Goal: Find specific page/section: Find specific page/section

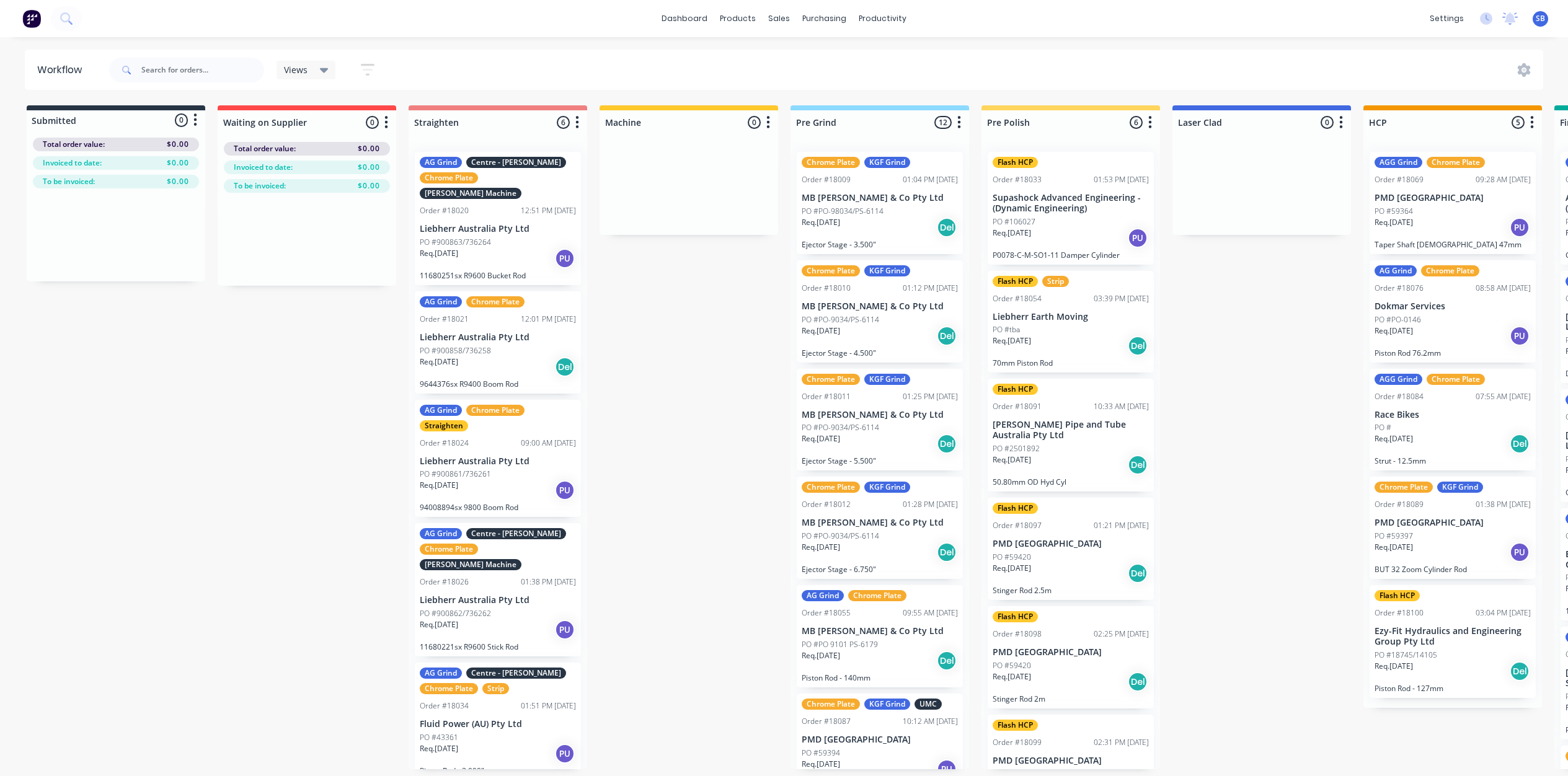
scroll to position [0, 396]
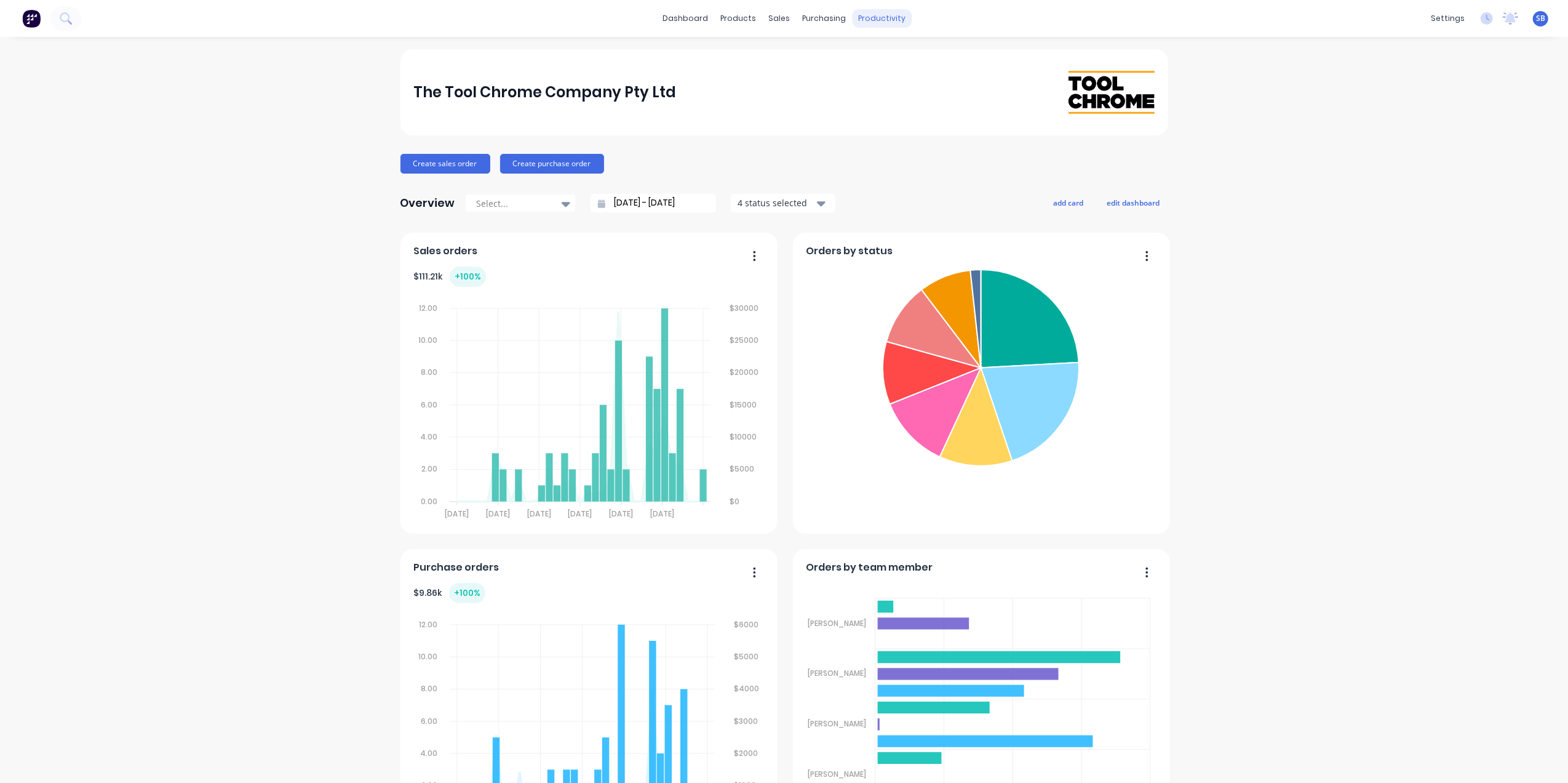
click at [879, 10] on div "productivity" at bounding box center [882, 18] width 60 height 19
click at [899, 45] on div "Workflow Planner Delivery Scheduling Timesheets" at bounding box center [923, 96] width 163 height 124
drag, startPoint x: 899, startPoint y: 45, endPoint x: 904, endPoint y: 55, distance: 11.2
click at [904, 55] on div "Workflow" at bounding box center [897, 59] width 37 height 11
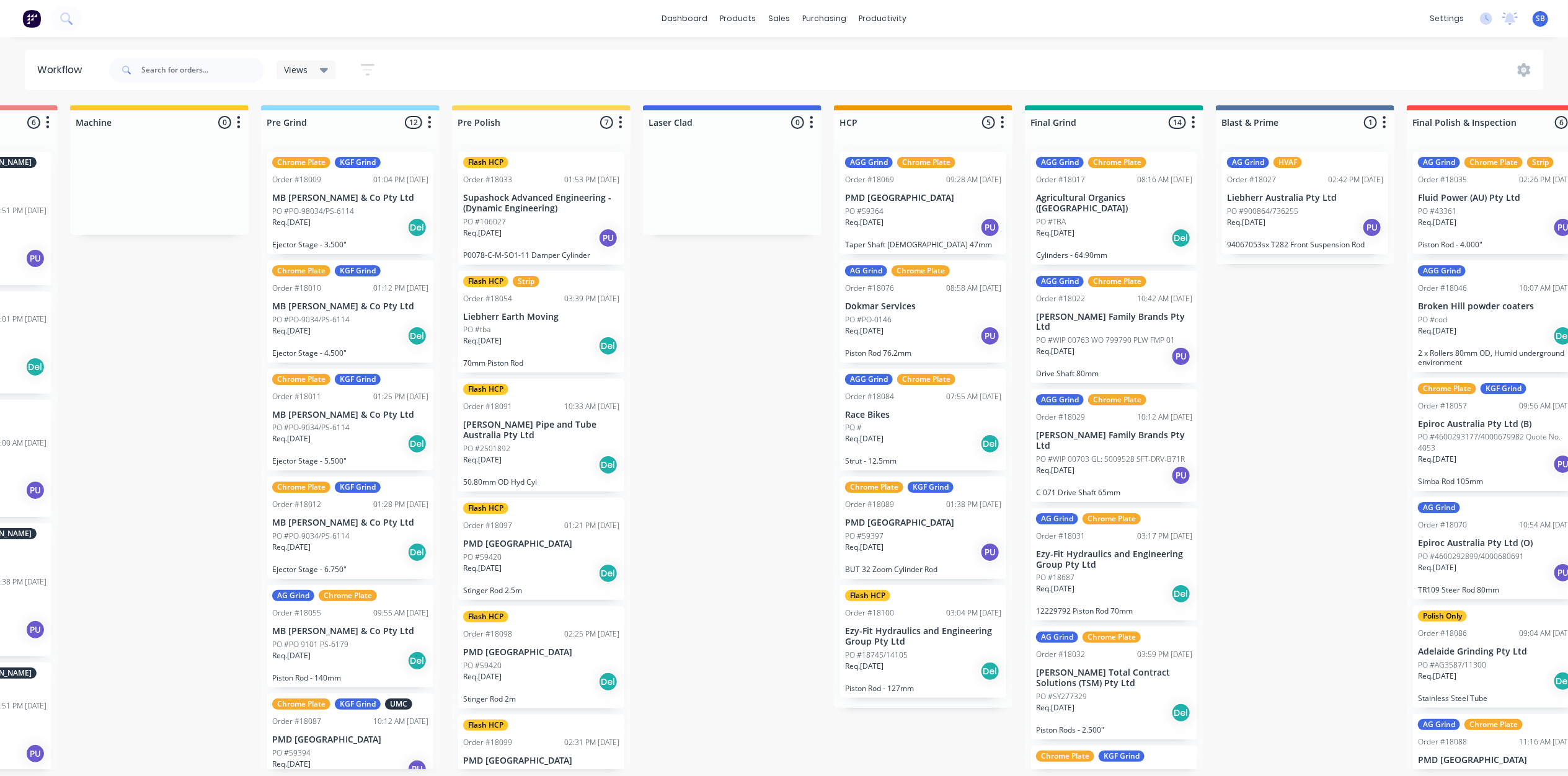
scroll to position [0, 529]
click at [778, 13] on div "sales" at bounding box center [779, 18] width 34 height 19
click at [814, 56] on div "Sales Orders" at bounding box center [826, 60] width 51 height 11
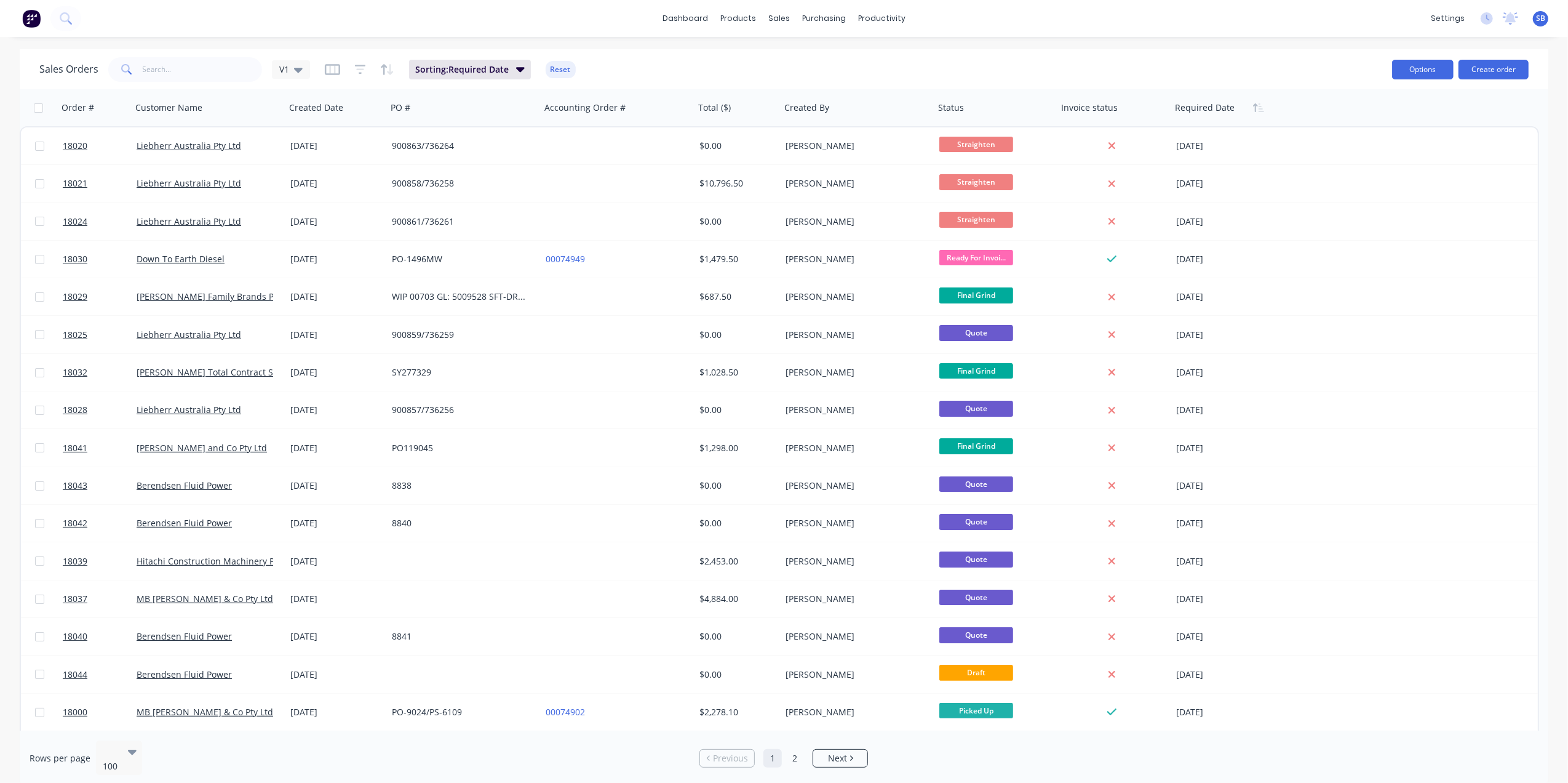
click at [1432, 72] on button "Options" at bounding box center [1422, 70] width 61 height 20
click at [783, 17] on div "sales" at bounding box center [779, 18] width 34 height 19
click at [821, 79] on div "Customers" at bounding box center [822, 84] width 45 height 11
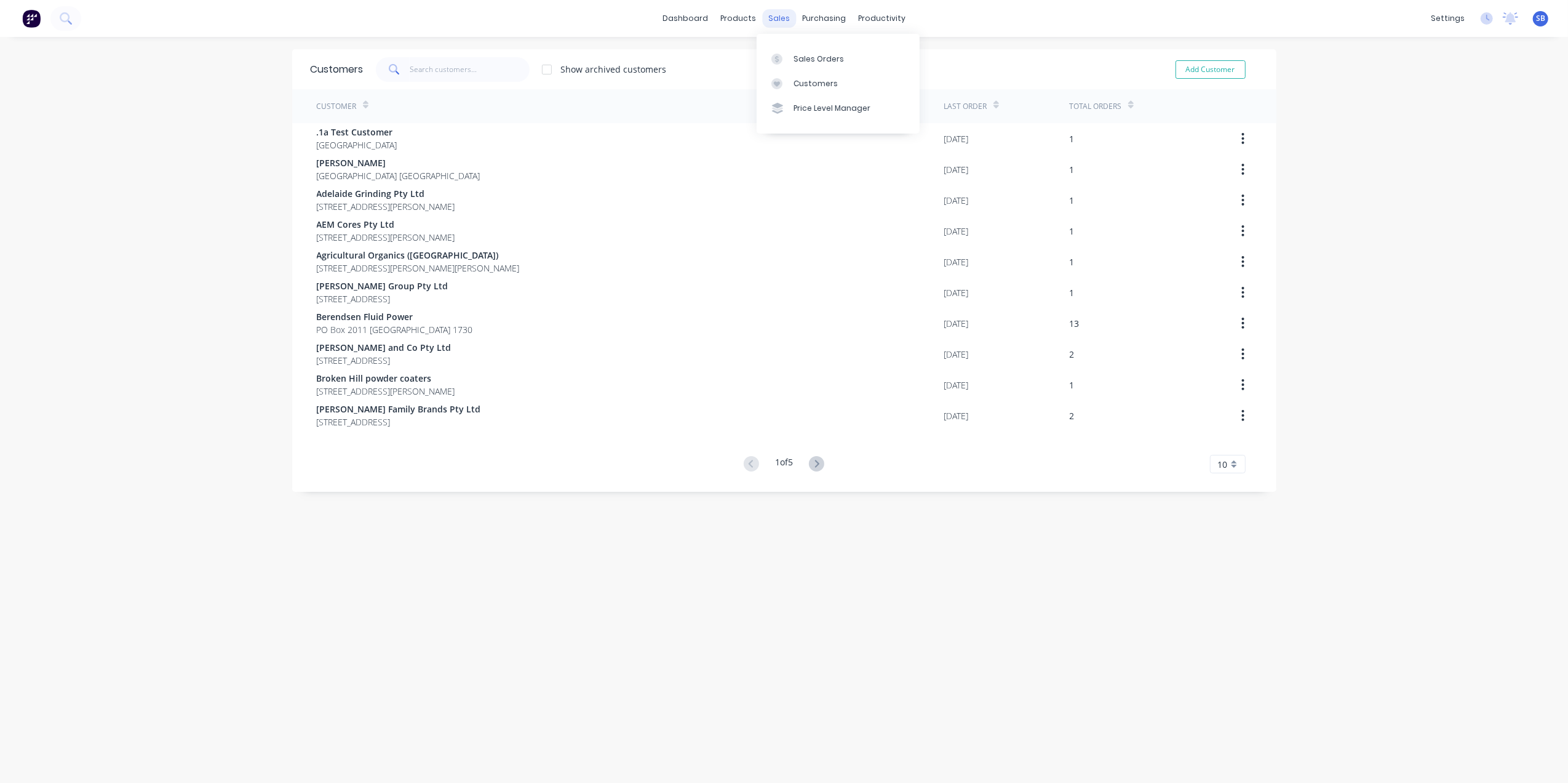
click at [775, 13] on div "sales" at bounding box center [779, 18] width 34 height 19
click at [815, 57] on div "Sales Orders" at bounding box center [819, 59] width 50 height 11
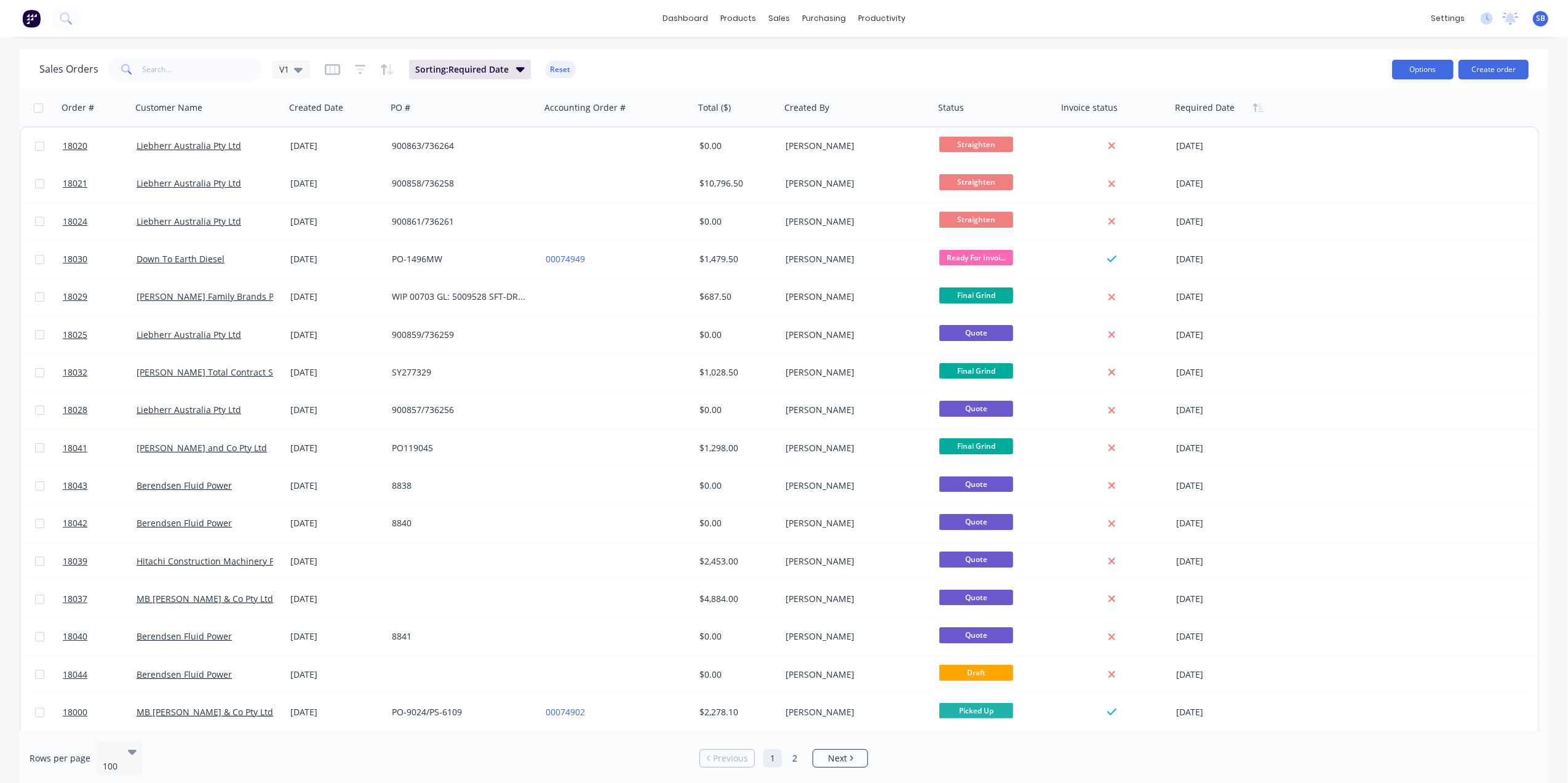
click at [1425, 70] on button "Options" at bounding box center [1422, 70] width 61 height 20
click at [778, 16] on div "sales" at bounding box center [779, 18] width 34 height 19
click at [610, 23] on div "dashboard products sales purchasing productivity dashboard products Product Cat…" at bounding box center [784, 18] width 1568 height 37
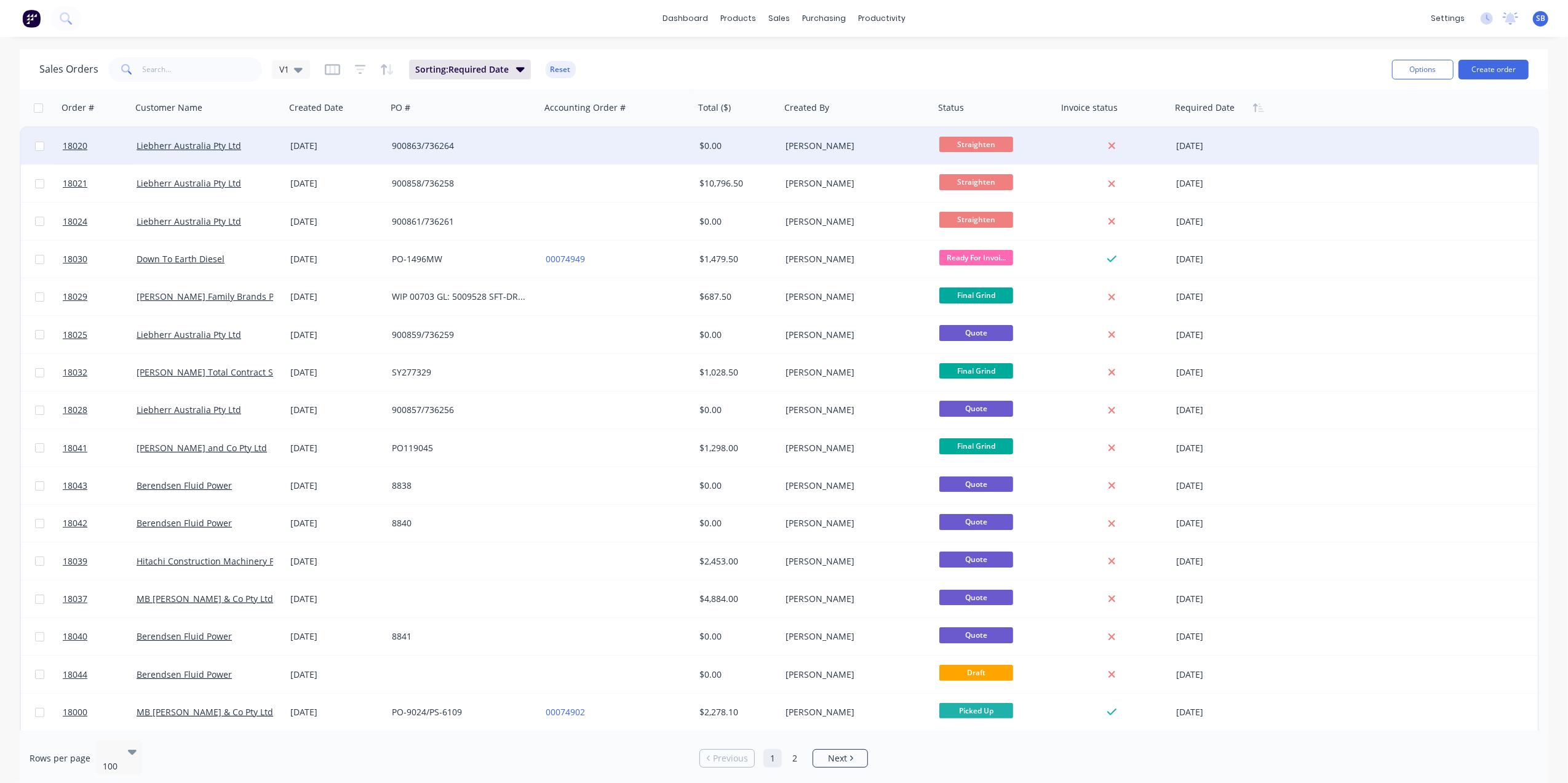
click at [557, 151] on div at bounding box center [618, 146] width 154 height 37
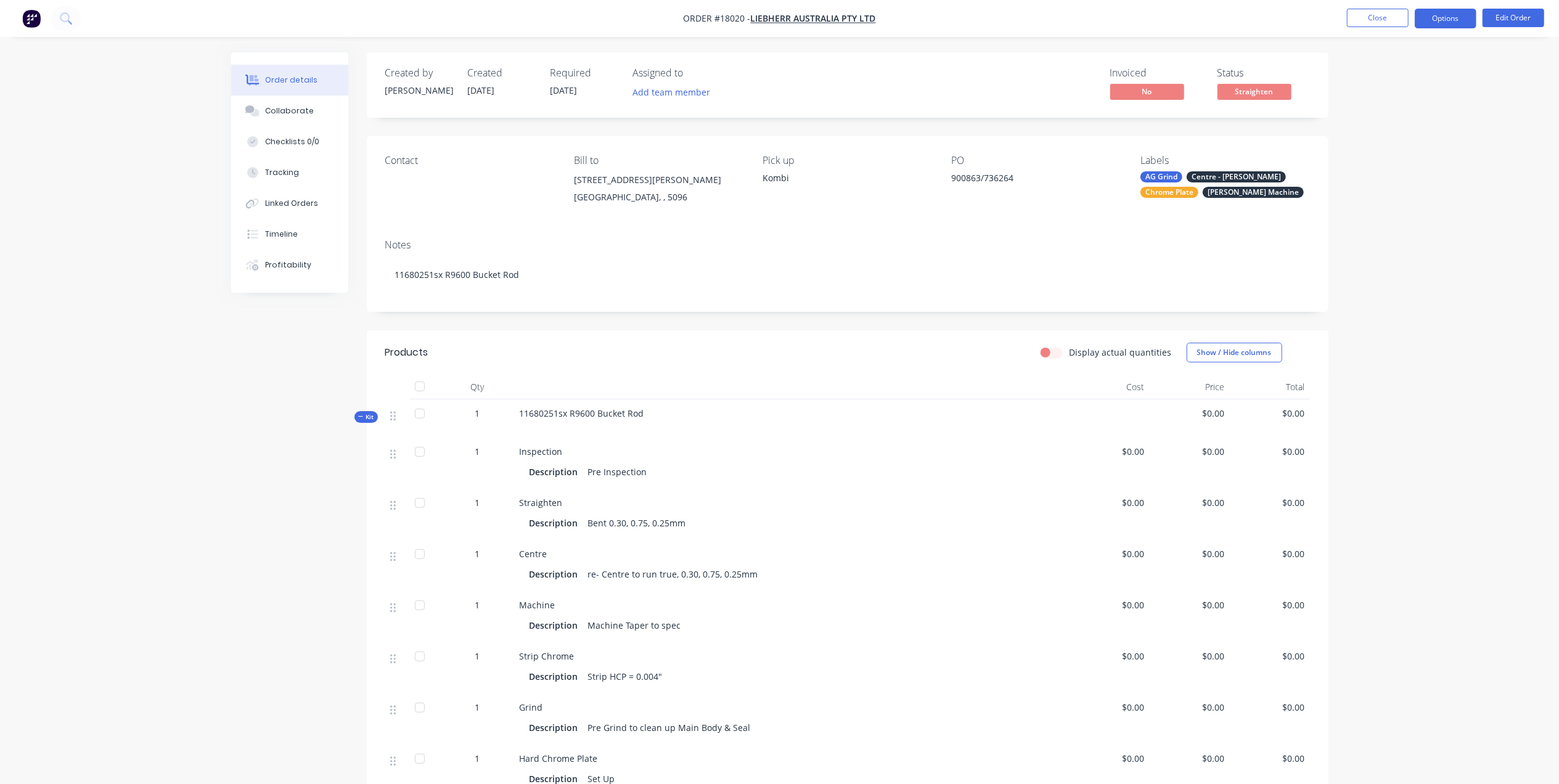
click at [1449, 20] on button "Options" at bounding box center [1446, 18] width 61 height 20
click at [1418, 405] on div "Order details Collaborate Checklists 0/0 Tracking Linked Orders Timeline Profit…" at bounding box center [780, 617] width 1559 height 1233
click at [1378, 15] on button "Close" at bounding box center [1378, 17] width 61 height 19
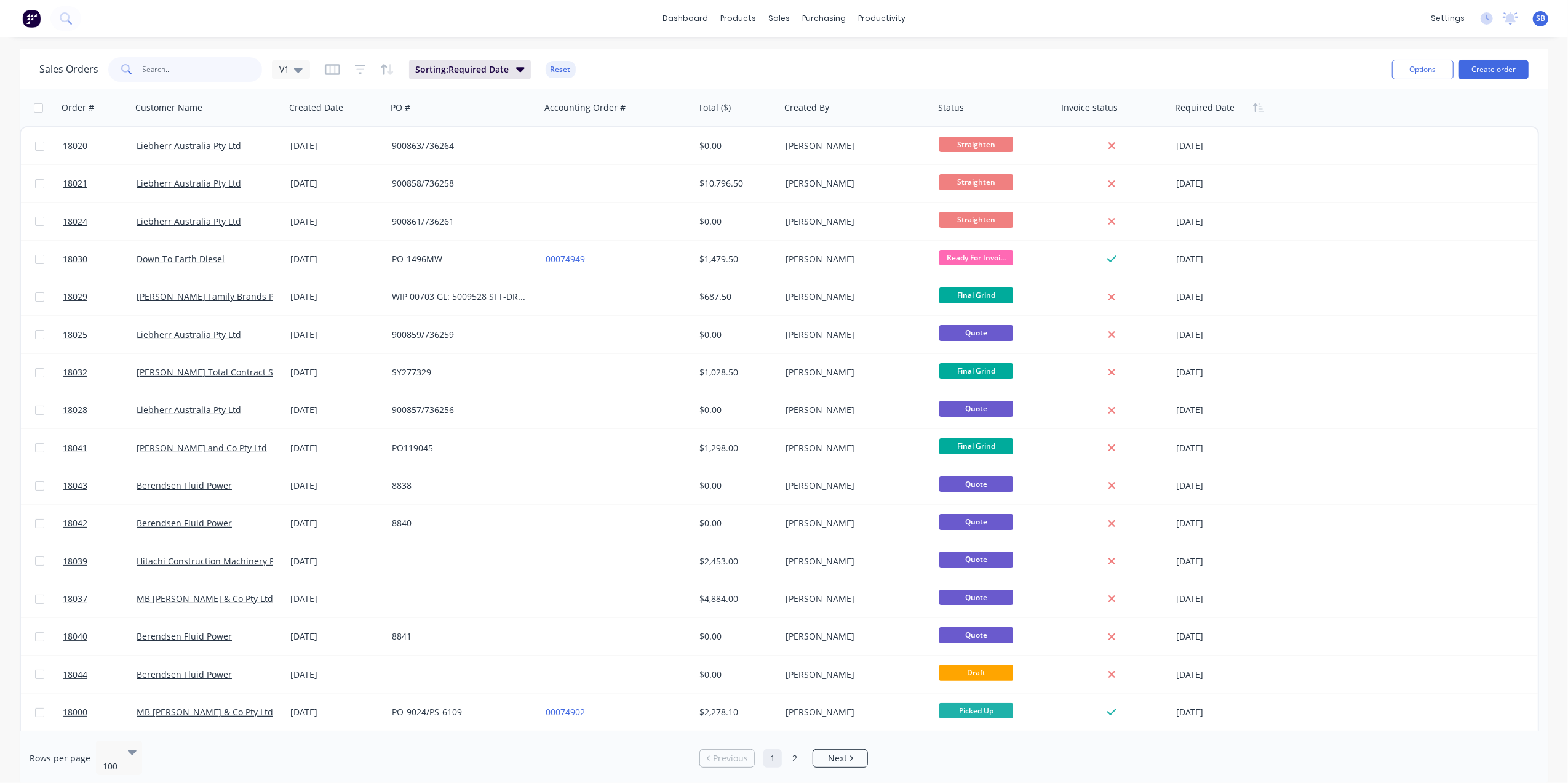
click at [156, 75] on input "text" at bounding box center [203, 69] width 120 height 24
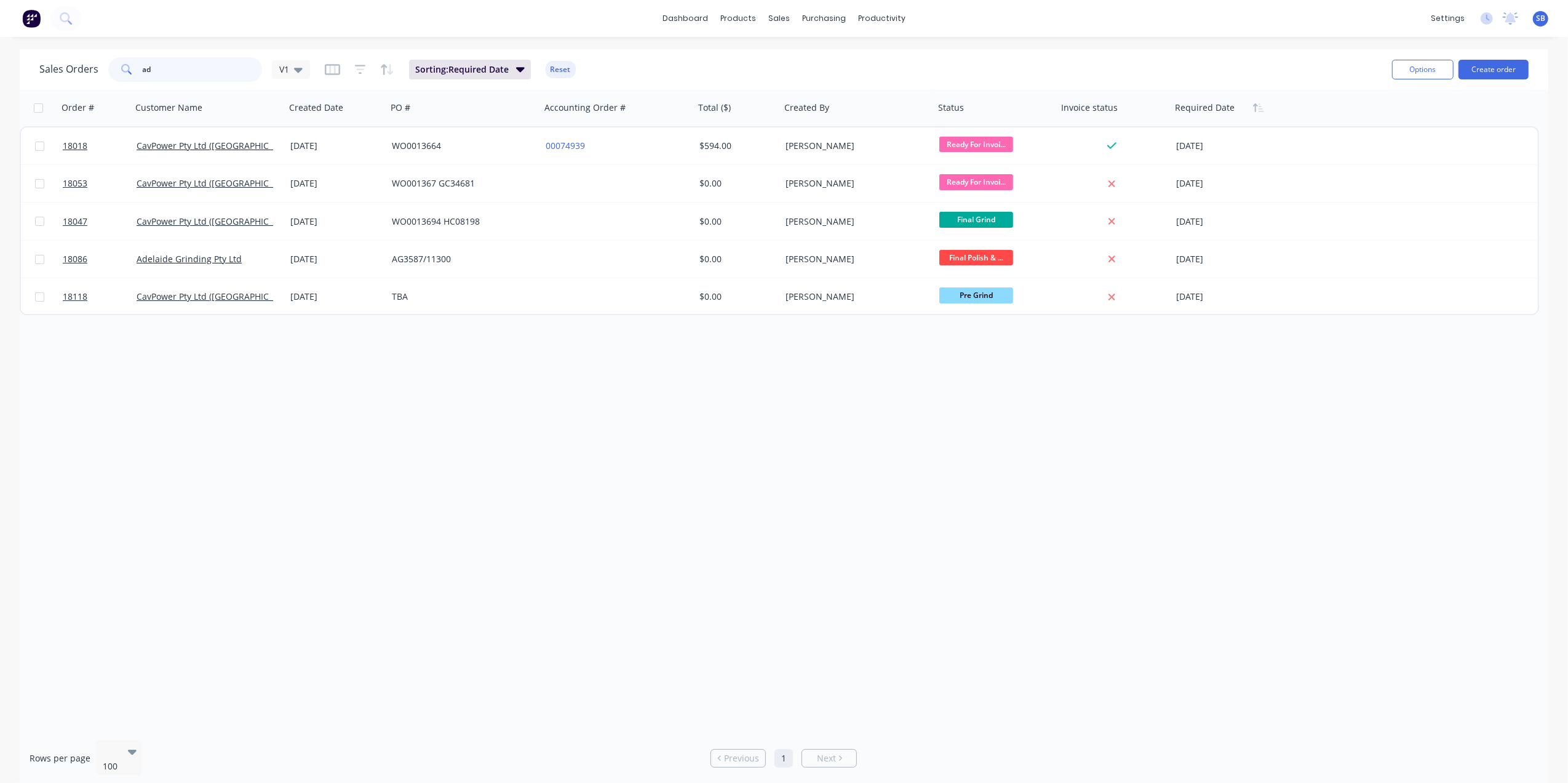
type input "a"
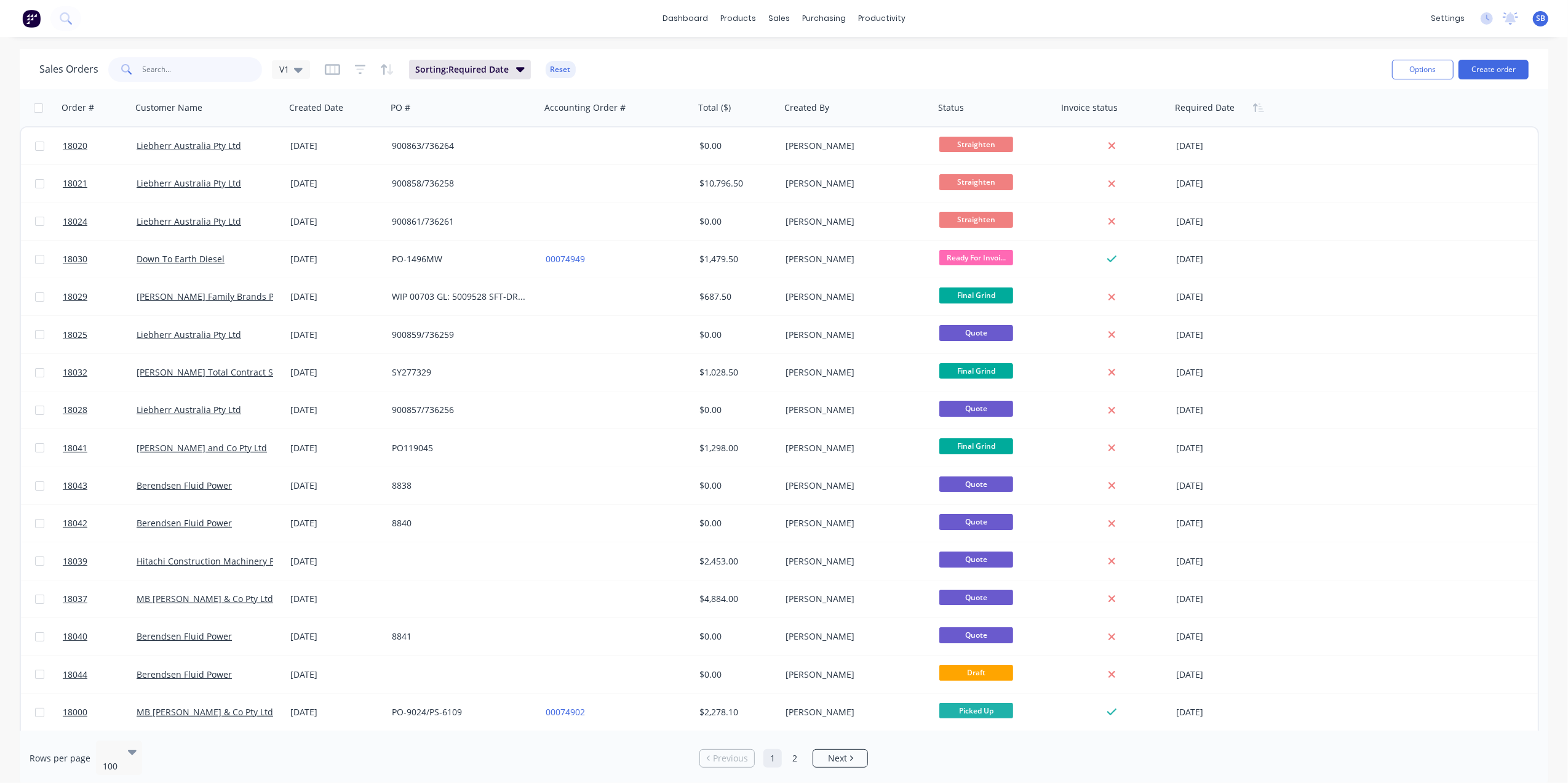
click at [164, 67] on input "text" at bounding box center [203, 69] width 120 height 24
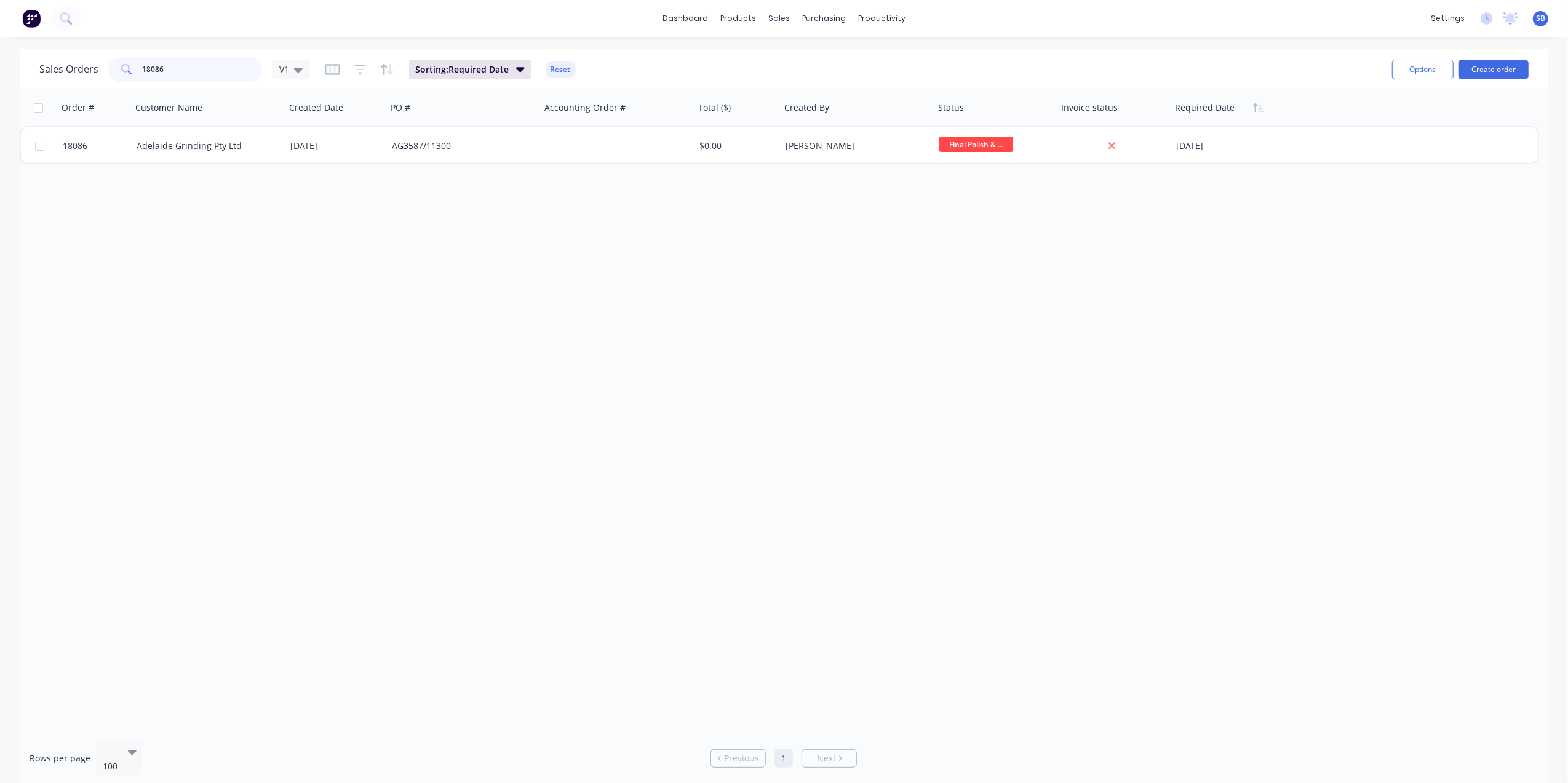
click at [172, 72] on input "18086" at bounding box center [203, 69] width 120 height 24
type input "1"
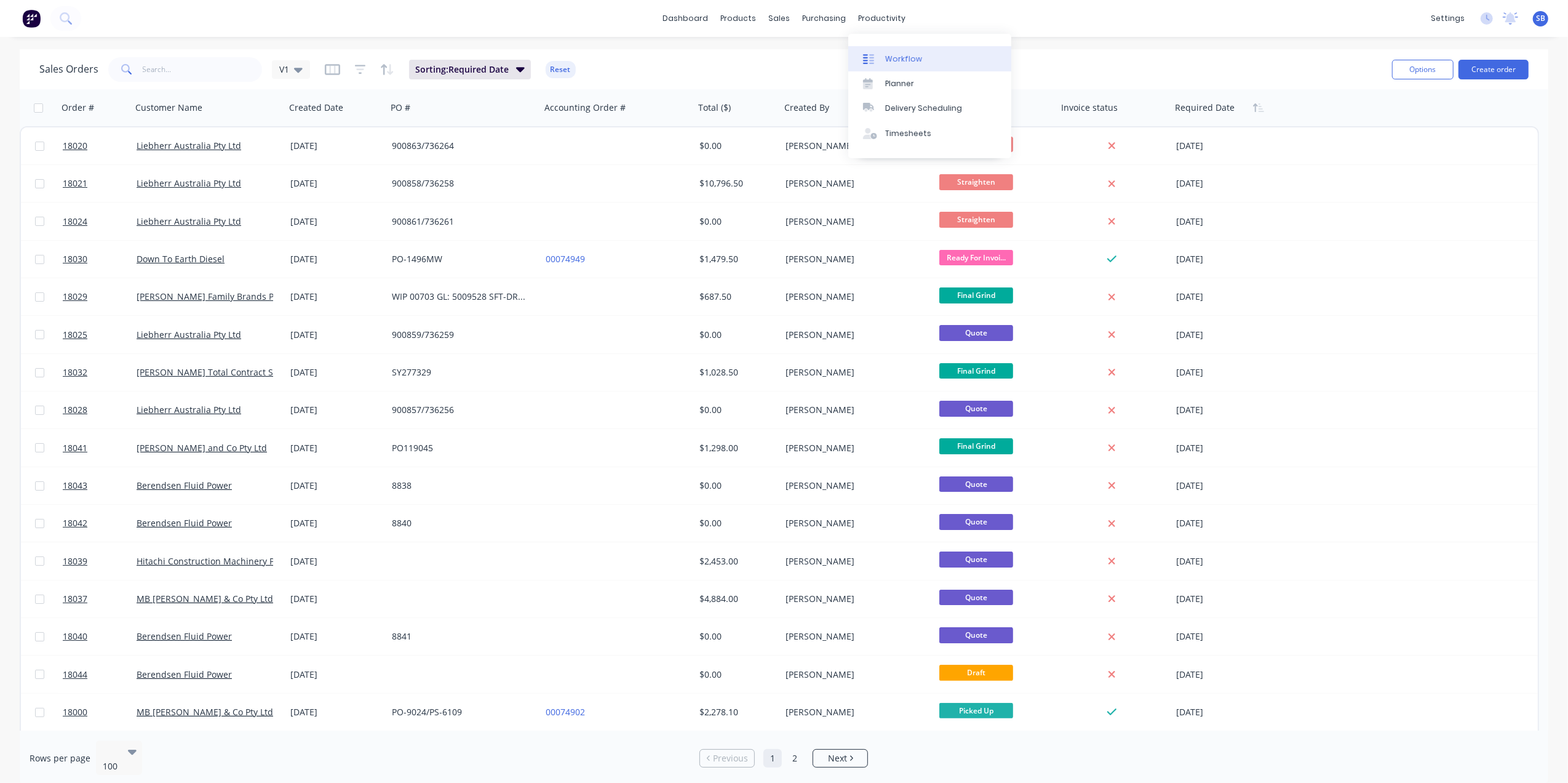
click at [895, 52] on link "Workflow" at bounding box center [930, 58] width 163 height 24
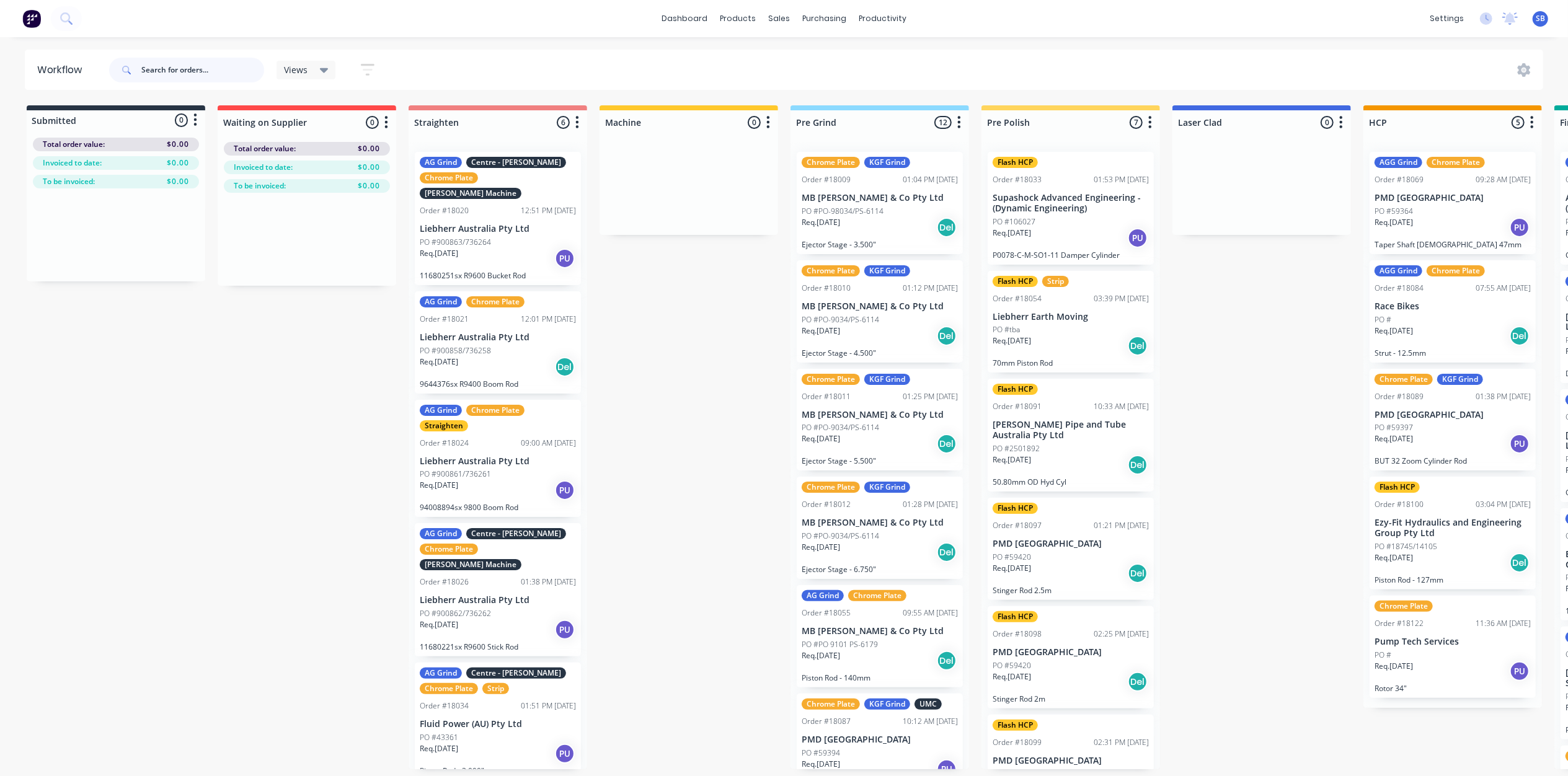
click at [152, 67] on input "text" at bounding box center [202, 69] width 123 height 25
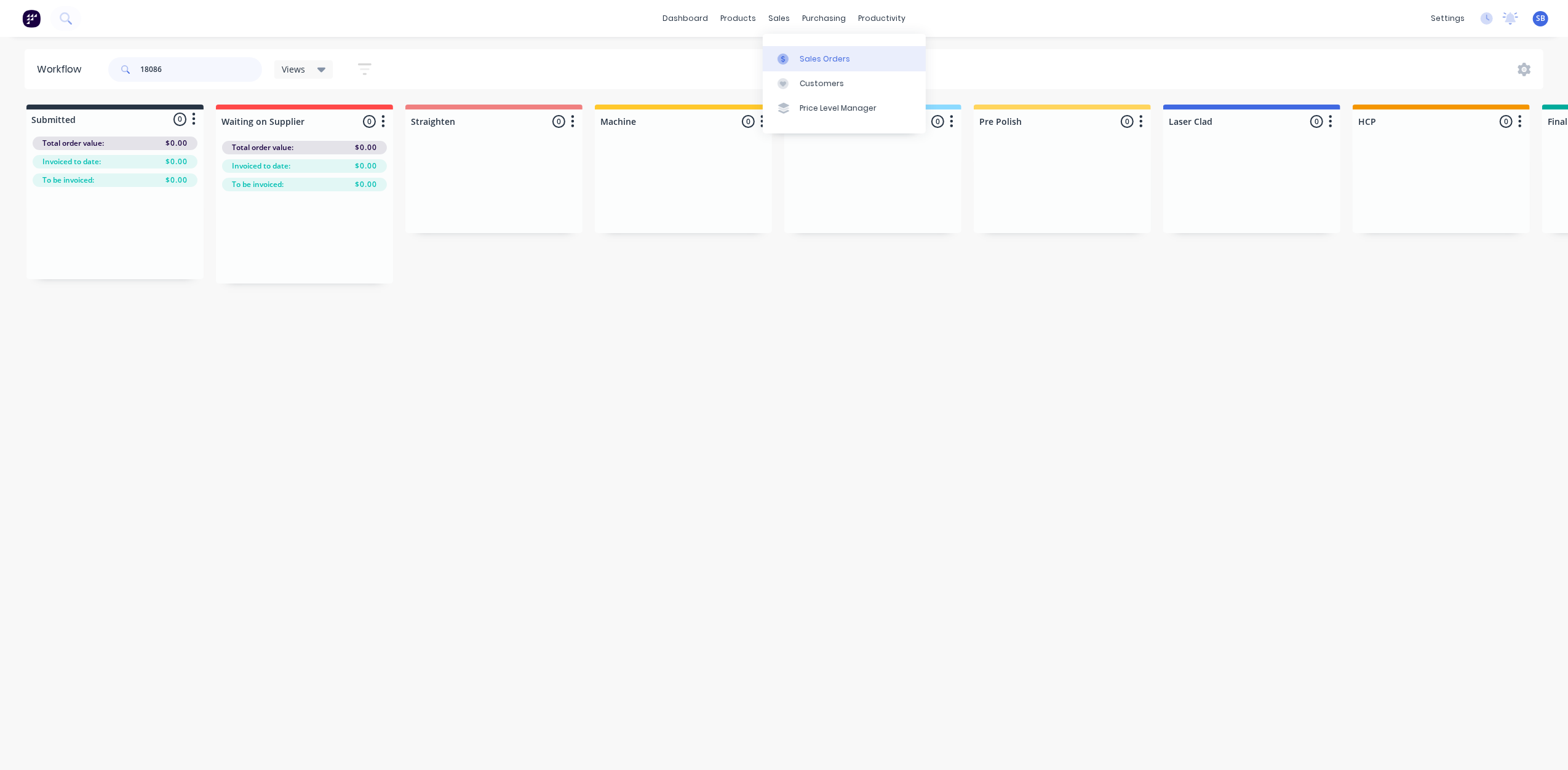
type input "18086"
click at [823, 54] on div "Sales Orders" at bounding box center [825, 59] width 50 height 11
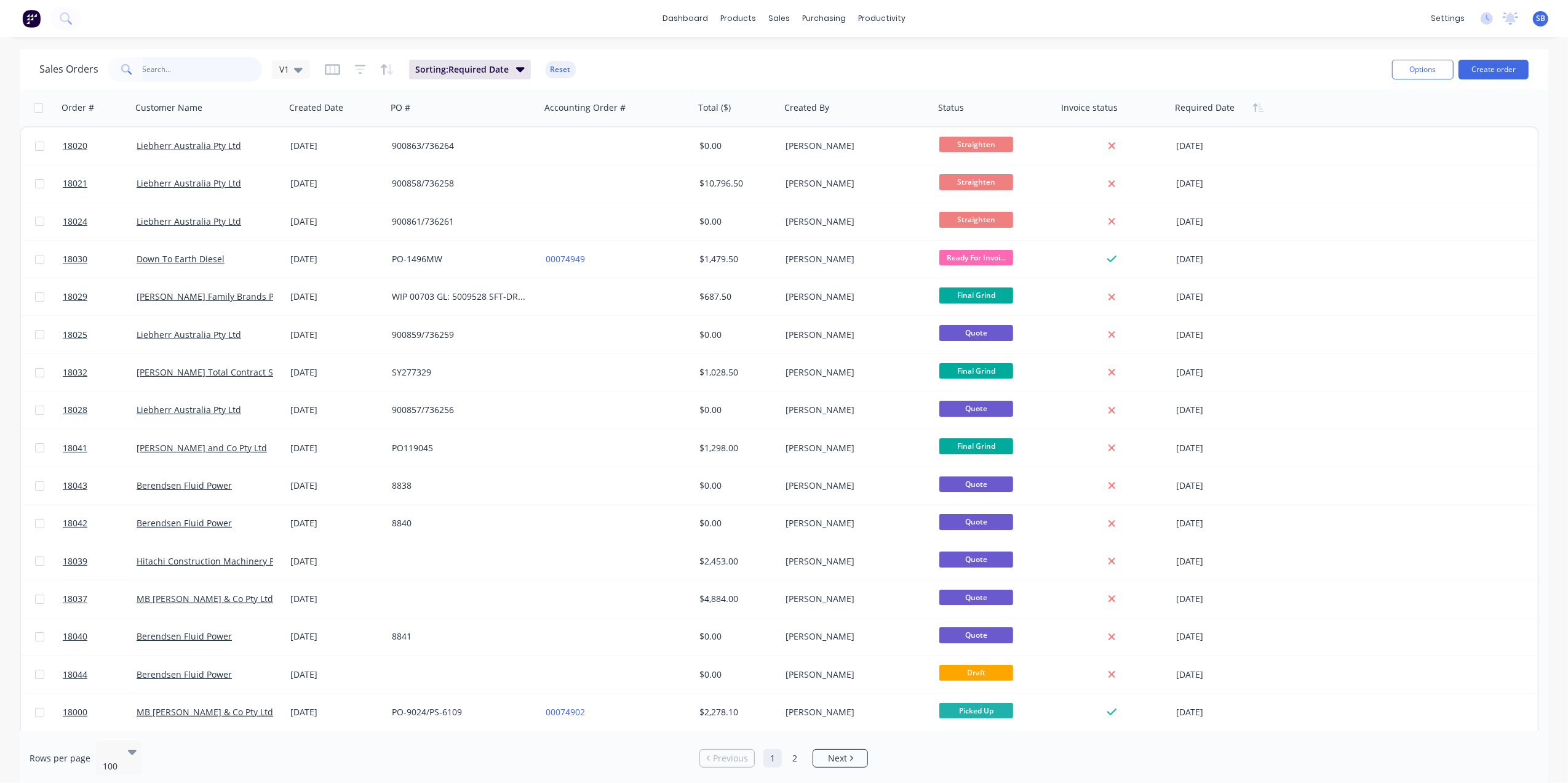
click at [186, 65] on input "text" at bounding box center [203, 69] width 120 height 24
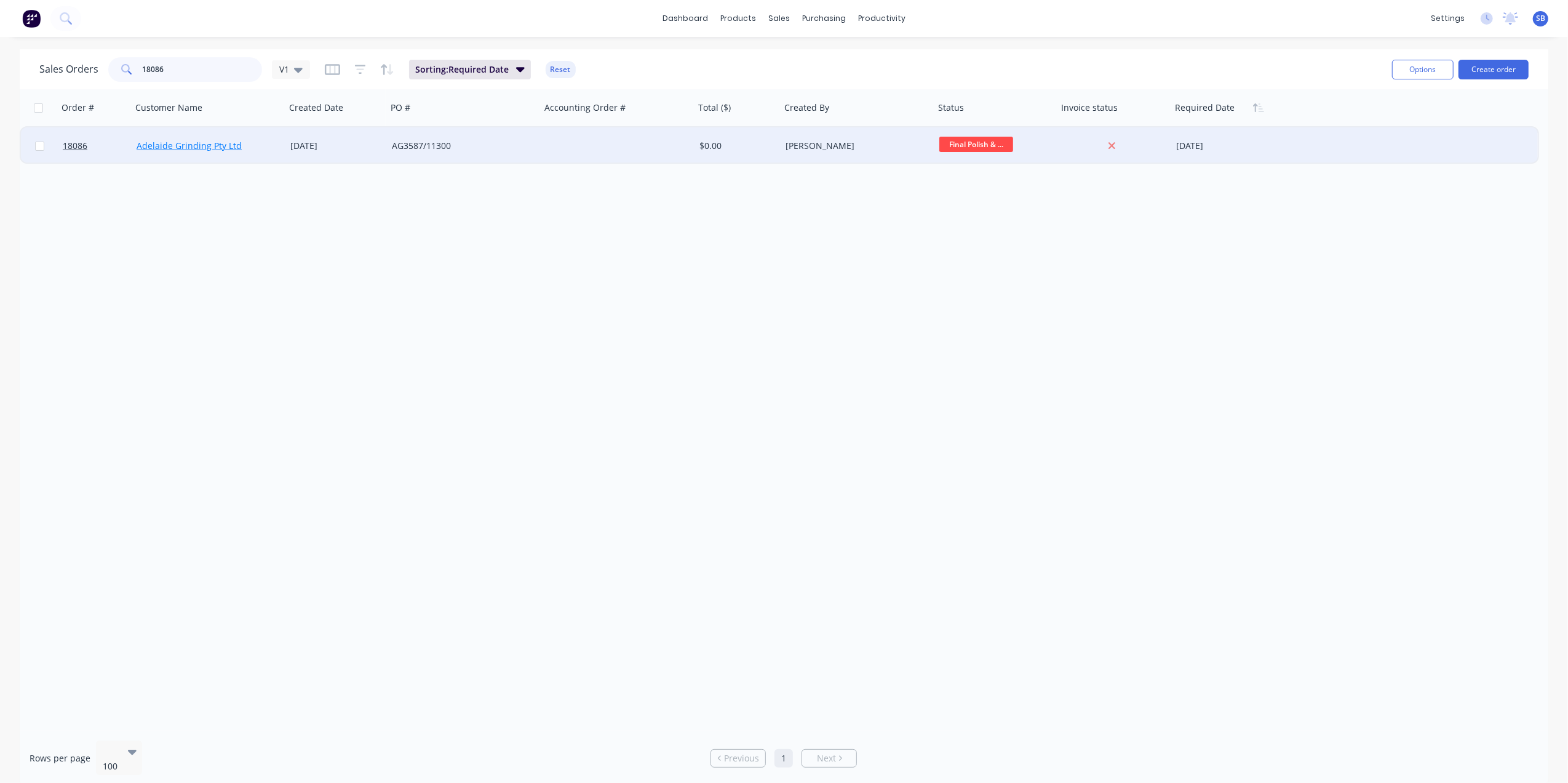
type input "18086"
click at [180, 146] on link "Adelaide Grinding Pty Ltd" at bounding box center [189, 146] width 105 height 12
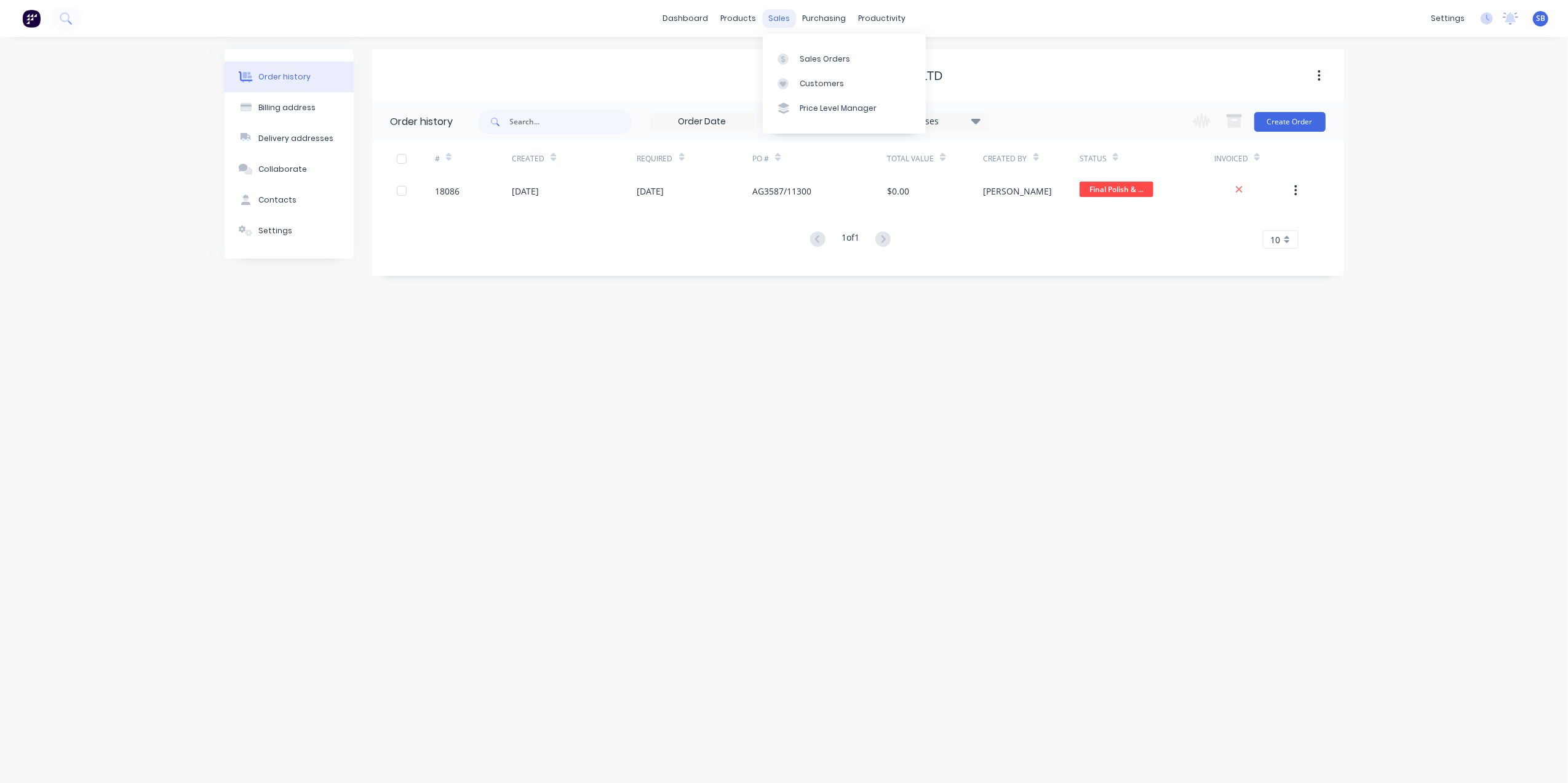
click at [781, 15] on div "sales" at bounding box center [779, 18] width 34 height 19
click at [820, 58] on div "Sales Orders" at bounding box center [825, 59] width 50 height 11
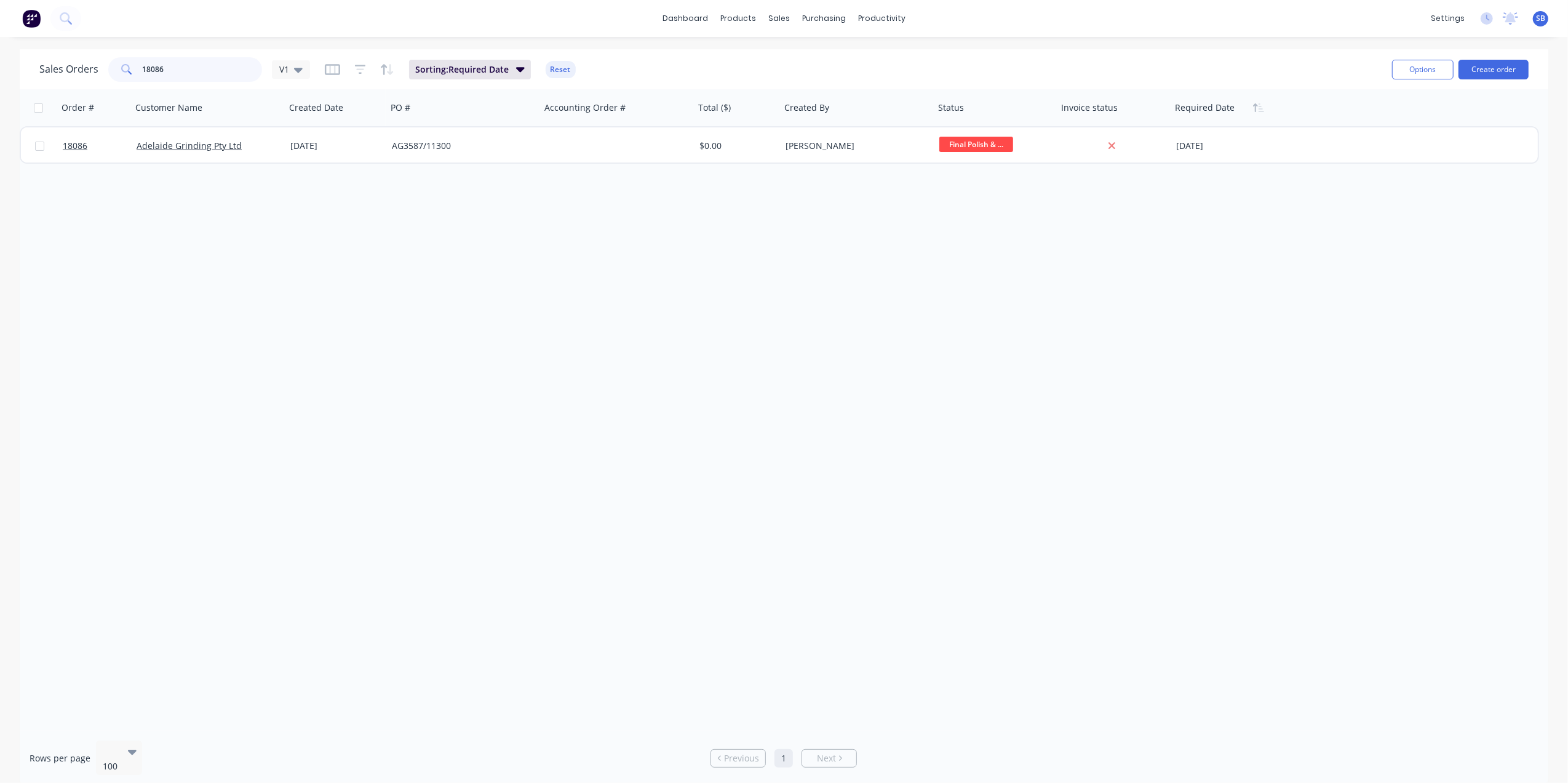
click at [204, 67] on input "18086" at bounding box center [203, 69] width 120 height 24
type input "1"
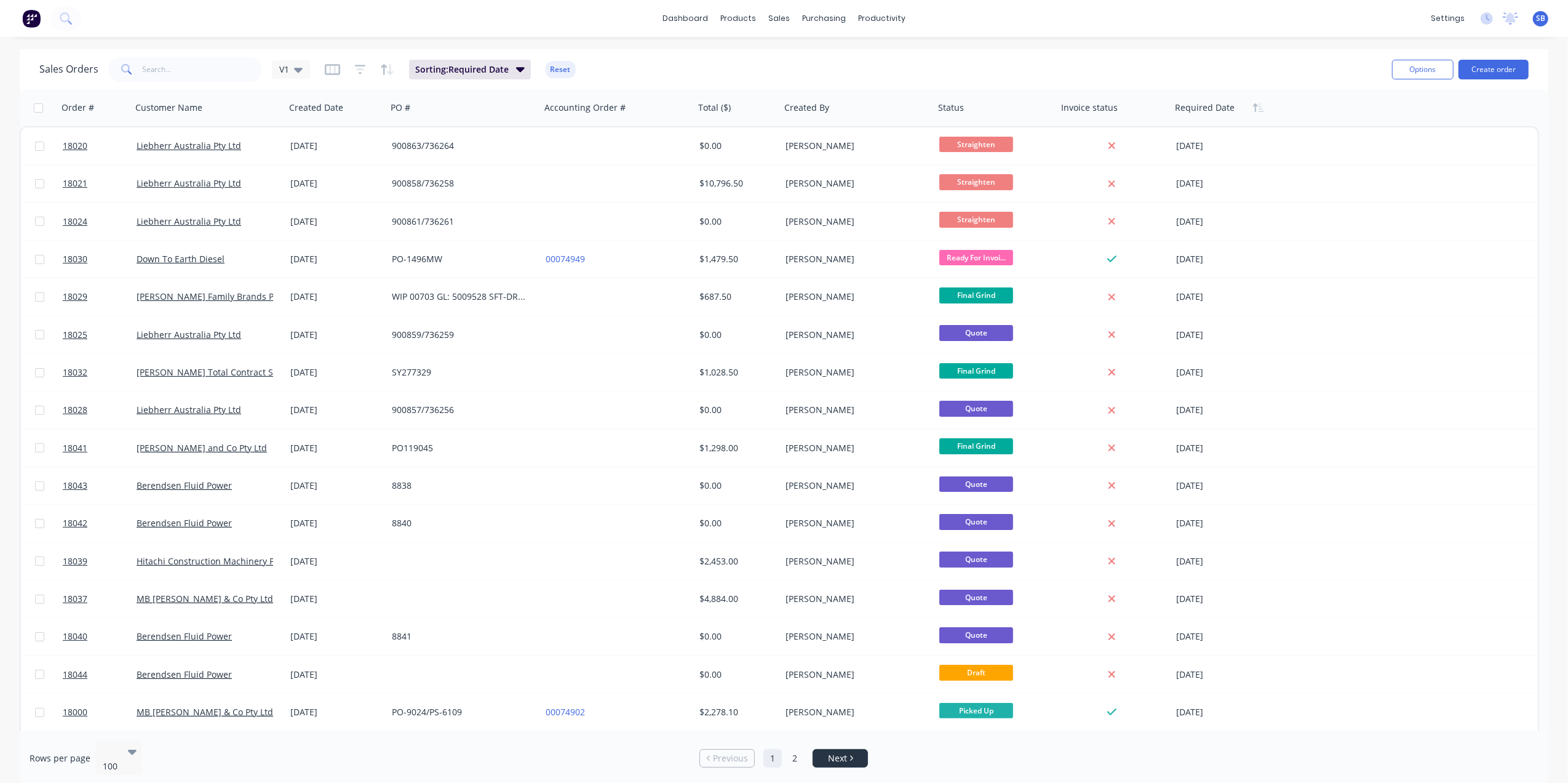
click at [829, 749] on li "Next" at bounding box center [840, 758] width 56 height 19
click at [839, 752] on span "Next" at bounding box center [837, 759] width 19 height 13
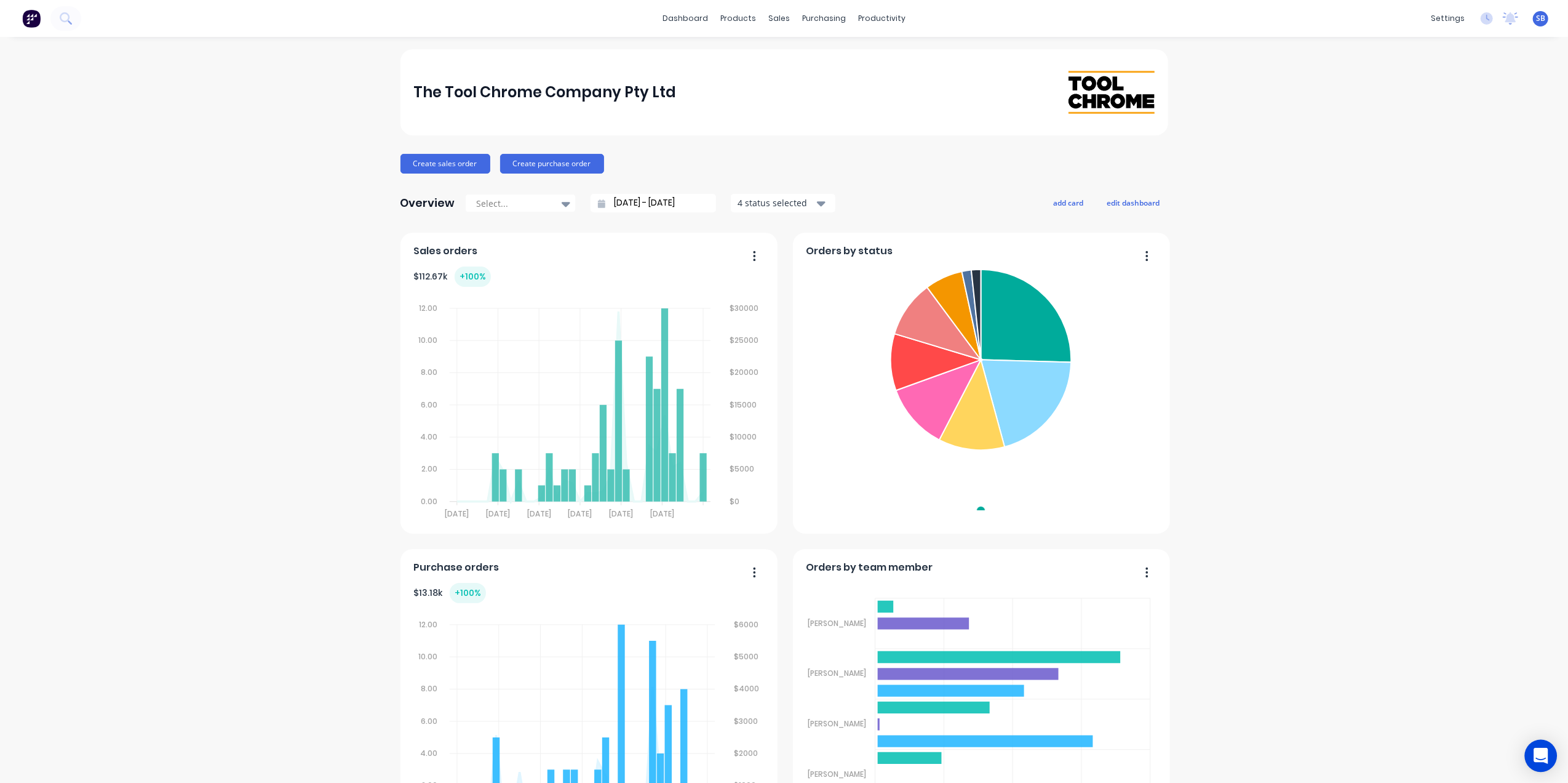
click at [1543, 752] on icon "Open Intercom Messenger" at bounding box center [1541, 755] width 14 height 16
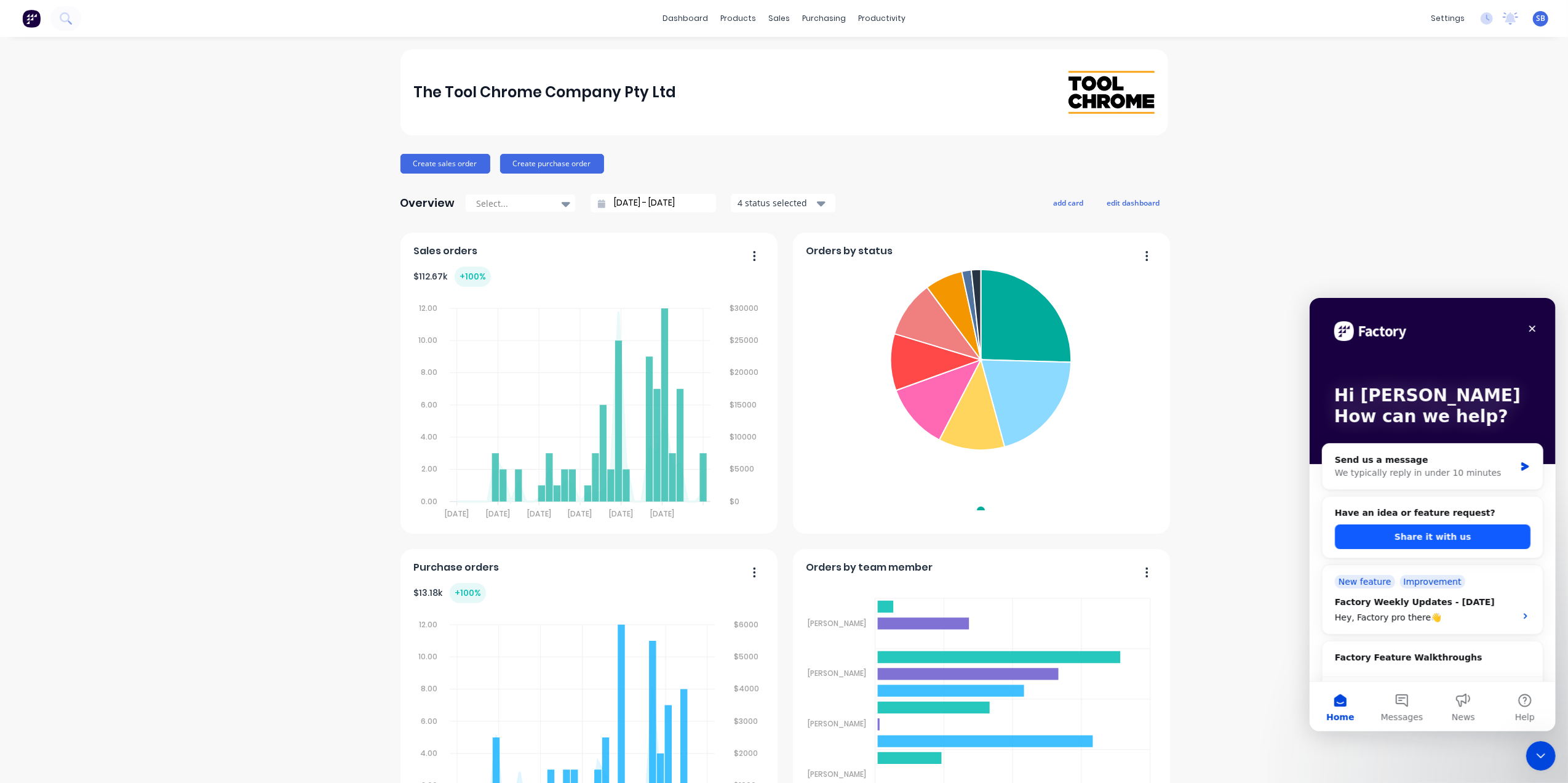
click at [1435, 536] on button "Share it with us" at bounding box center [1432, 536] width 196 height 24
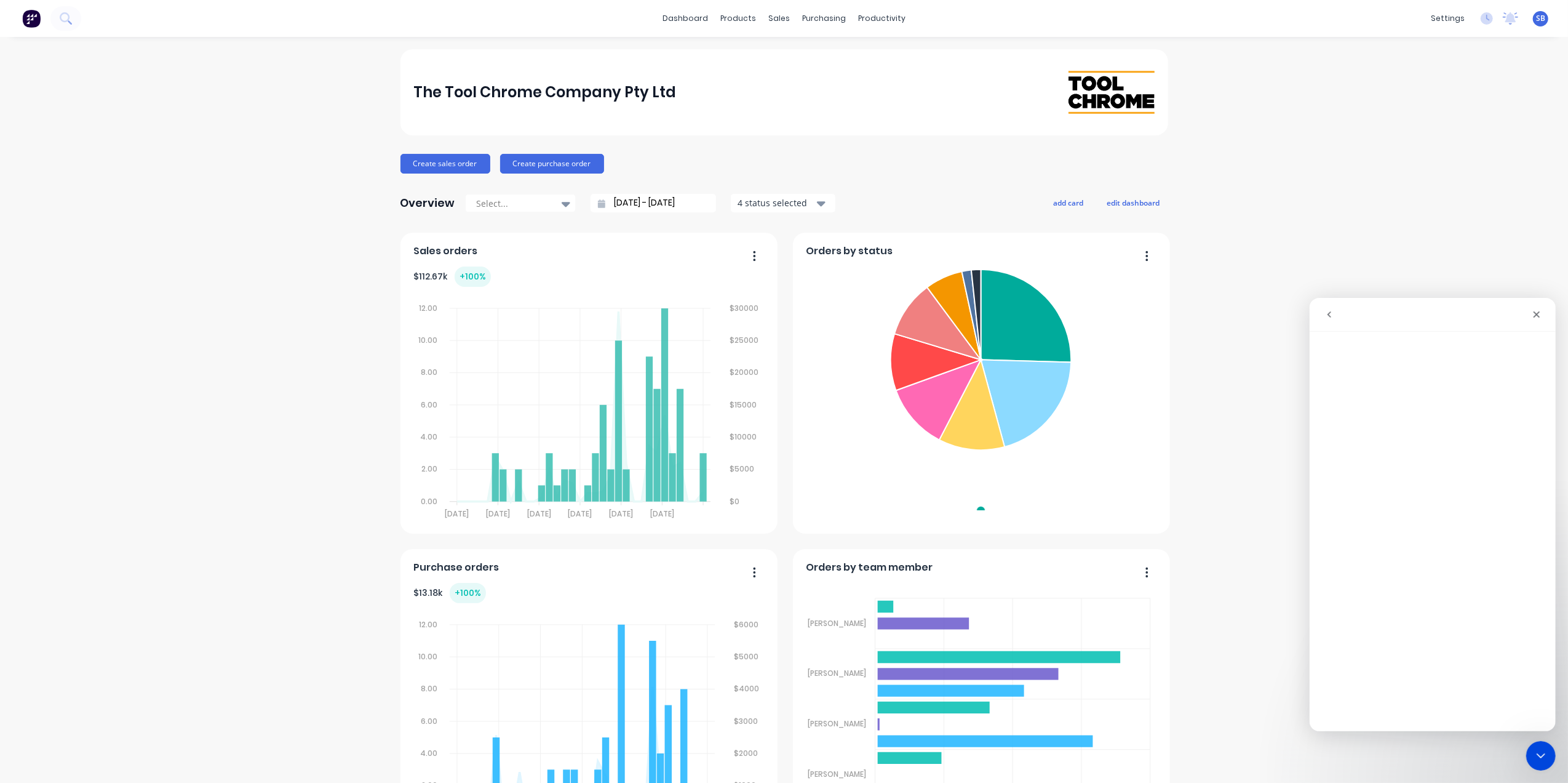
click at [1538, 311] on icon "Close" at bounding box center [1536, 314] width 10 height 10
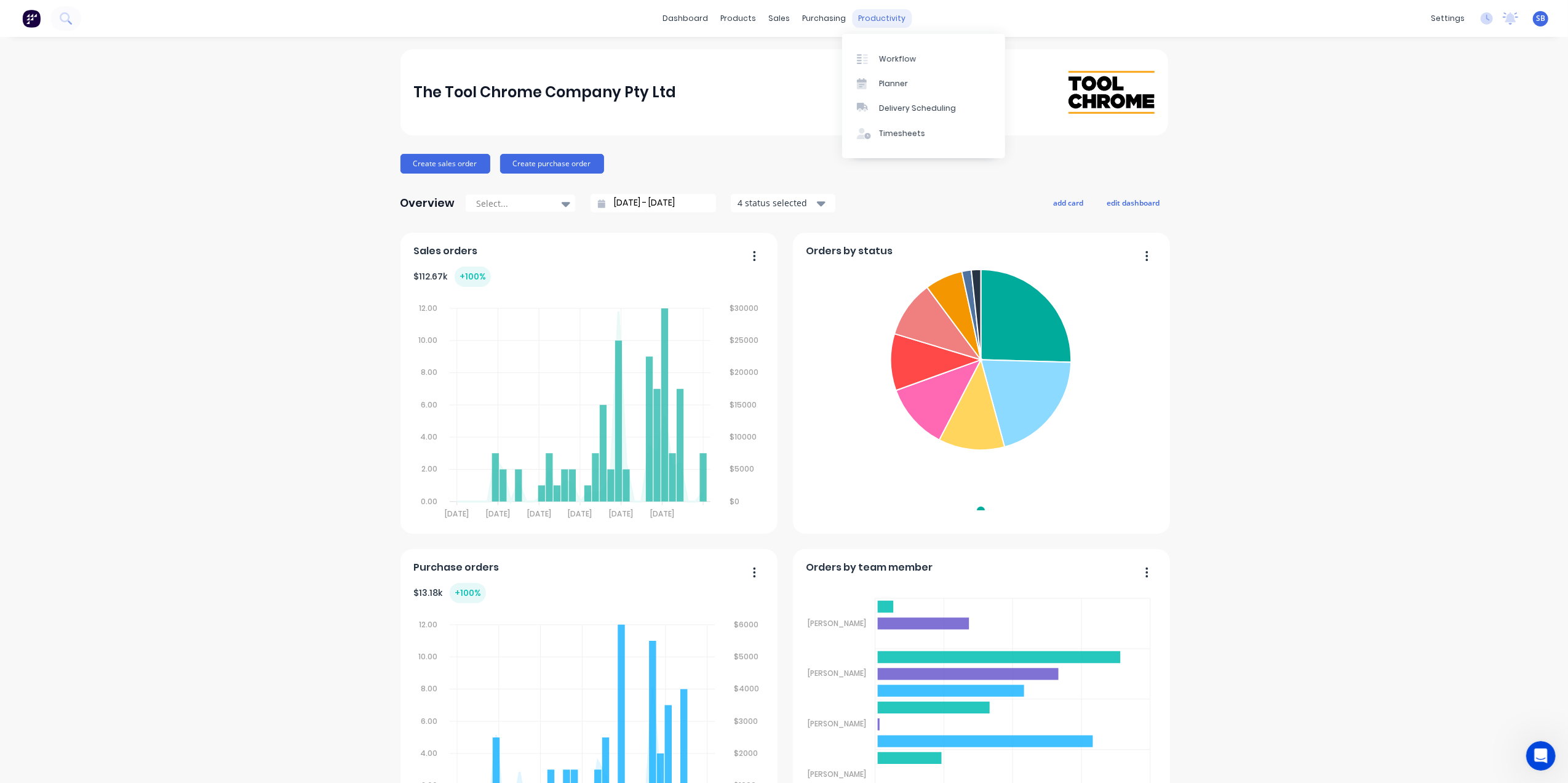
click at [872, 24] on div "productivity" at bounding box center [882, 18] width 60 height 19
click at [900, 58] on div "Workflow" at bounding box center [897, 59] width 37 height 11
